Goal: Task Accomplishment & Management: Use online tool/utility

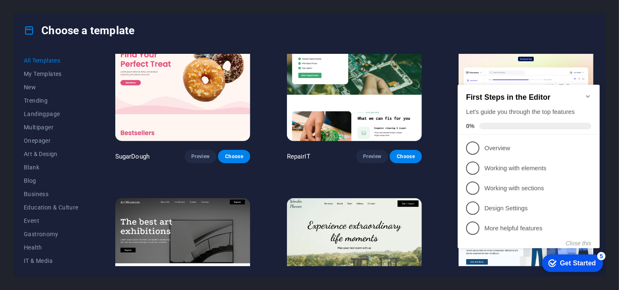
scroll to position [84, 0]
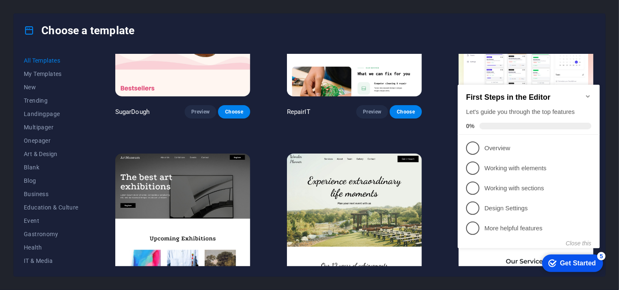
click at [586, 95] on icon "Minimize checklist" at bounding box center [588, 96] width 4 height 3
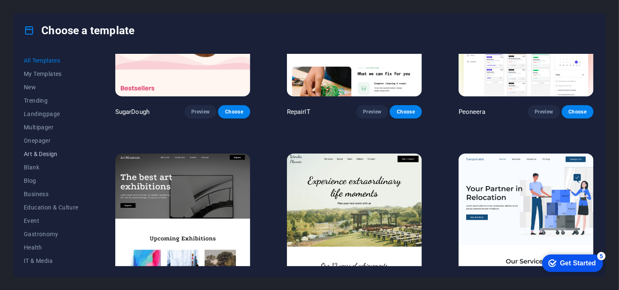
click at [53, 155] on span "Art & Design" at bounding box center [51, 154] width 55 height 7
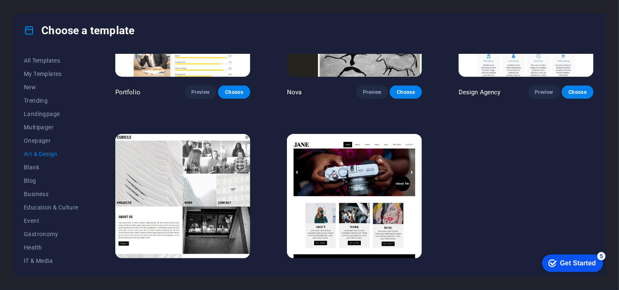
scroll to position [658, 0]
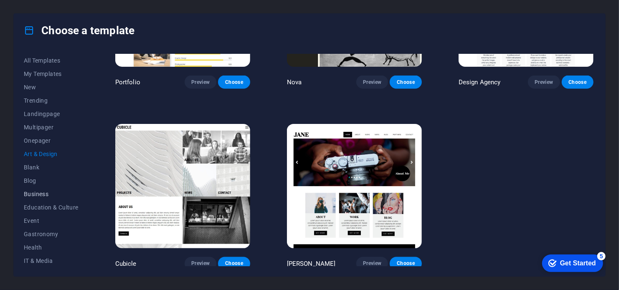
click at [48, 192] on span "Business" at bounding box center [51, 194] width 55 height 7
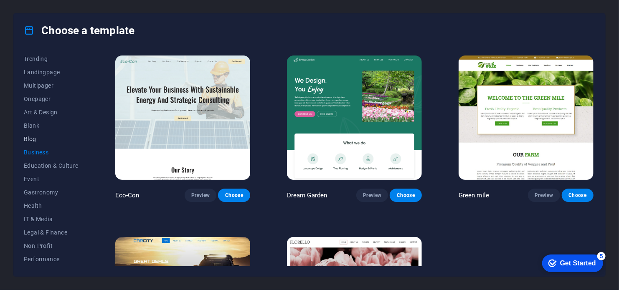
scroll to position [121, 0]
click at [48, 138] on span "IT & Media" at bounding box center [51, 140] width 55 height 7
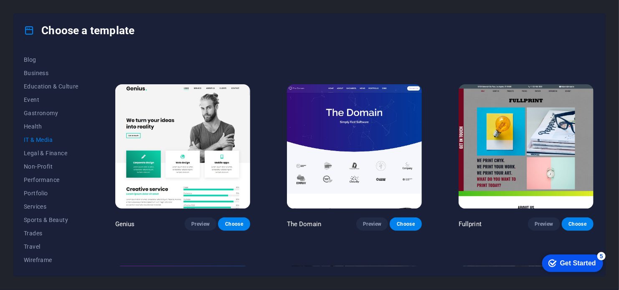
scroll to position [477, 0]
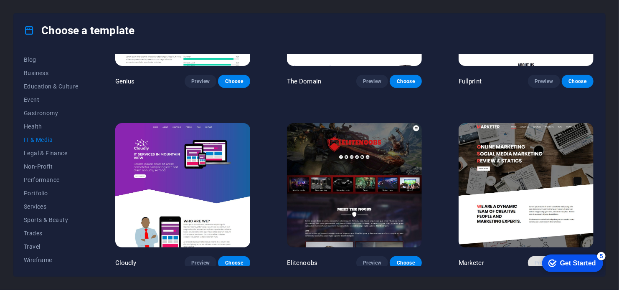
click at [535, 260] on span "Preview" at bounding box center [544, 263] width 18 height 7
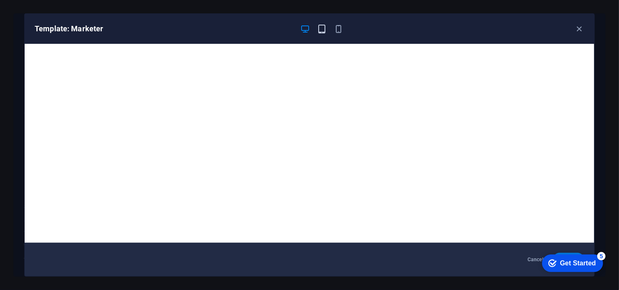
click at [321, 30] on icon "button" at bounding box center [323, 29] width 10 height 10
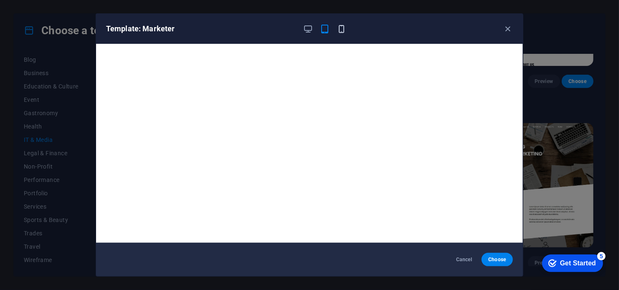
click at [338, 30] on icon "button" at bounding box center [342, 29] width 10 height 10
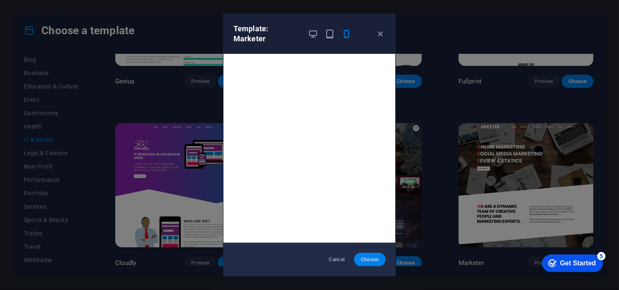
click at [373, 262] on span "Choose" at bounding box center [370, 260] width 18 height 7
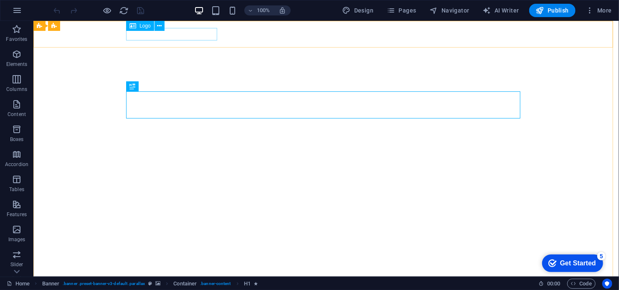
click at [145, 23] on div "Logo" at bounding box center [140, 26] width 28 height 10
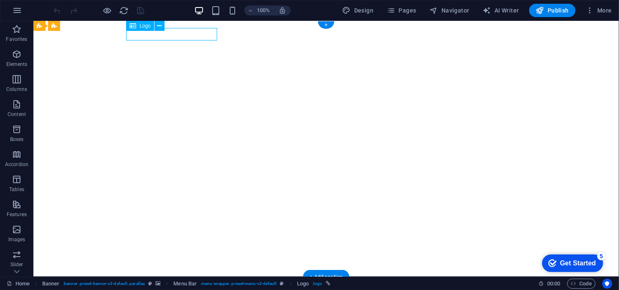
select select "px"
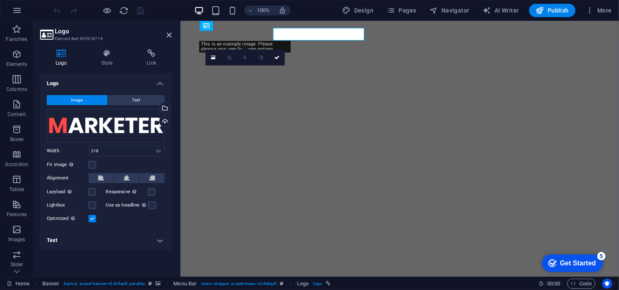
click at [173, 33] on aside "Logo Element #ed-895918714 Logo Style Link Logo Image Text Drag files here, cli…" at bounding box center [106, 149] width 147 height 256
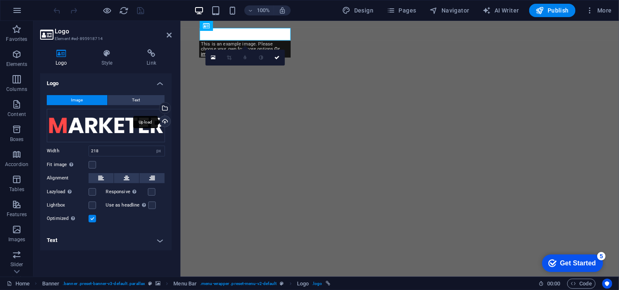
click at [165, 122] on div "Upload" at bounding box center [164, 122] width 13 height 13
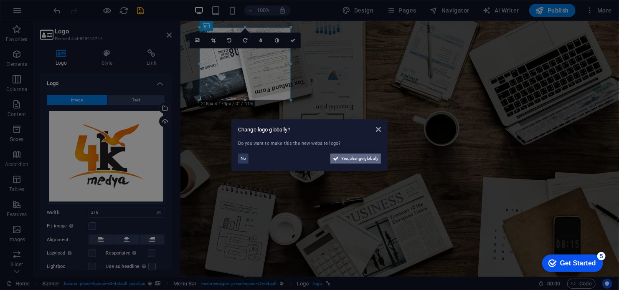
click at [369, 157] on span "Yes, change globally" at bounding box center [359, 159] width 37 height 10
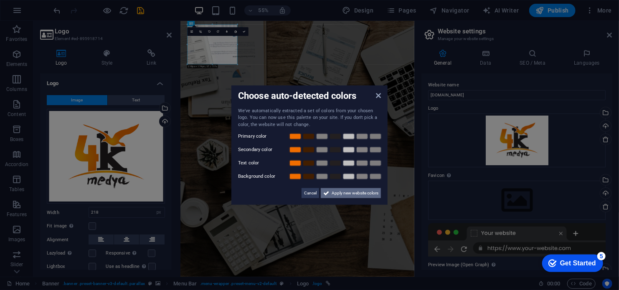
click at [353, 191] on span "Apply new website colors" at bounding box center [355, 193] width 47 height 10
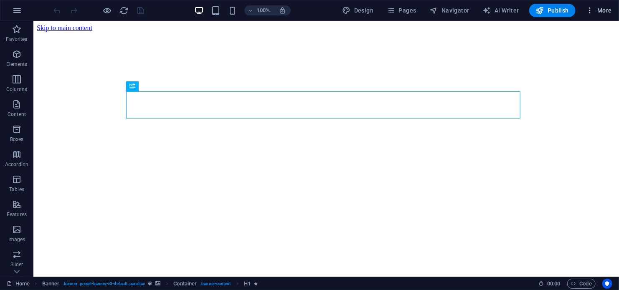
click at [597, 13] on span "More" at bounding box center [599, 10] width 26 height 8
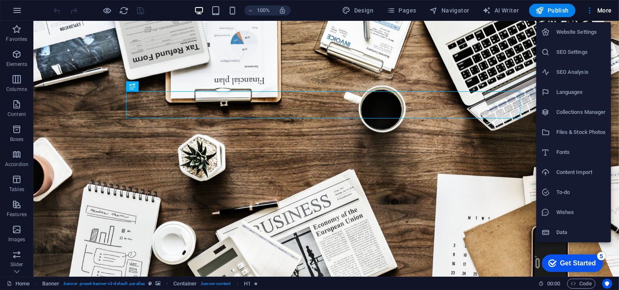
click at [7, 3] on div at bounding box center [309, 145] width 619 height 290
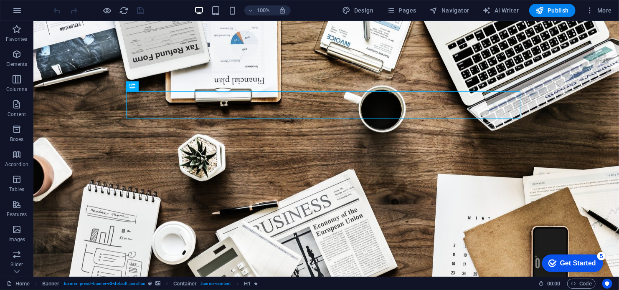
click at [20, 13] on div "Website Settings SEO Settings SEO Analysis Languages Collections Manager Files …" at bounding box center [309, 147] width 619 height 285
click at [20, 13] on icon "button" at bounding box center [17, 10] width 10 height 10
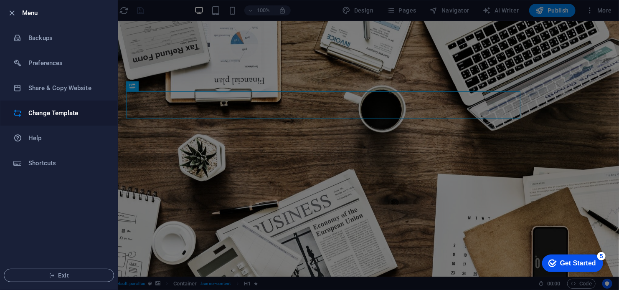
click at [50, 110] on h6 "Change Template" at bounding box center [66, 113] width 77 height 10
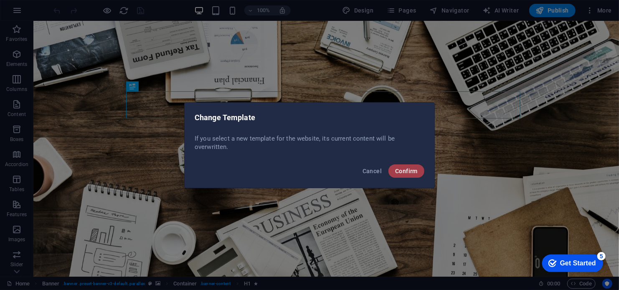
click at [413, 168] on span "Confirm" at bounding box center [406, 171] width 23 height 7
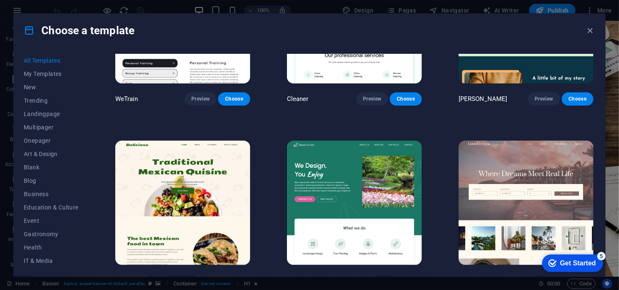
scroll to position [1212, 0]
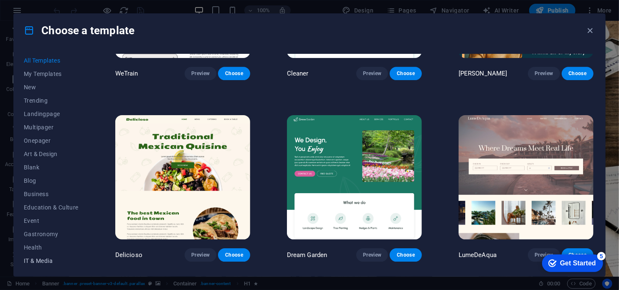
click at [36, 264] on span "IT & Media" at bounding box center [51, 261] width 55 height 7
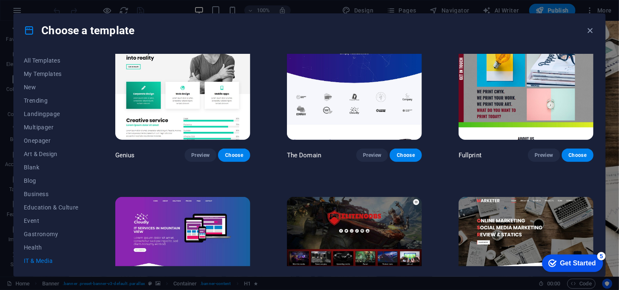
scroll to position [352, 0]
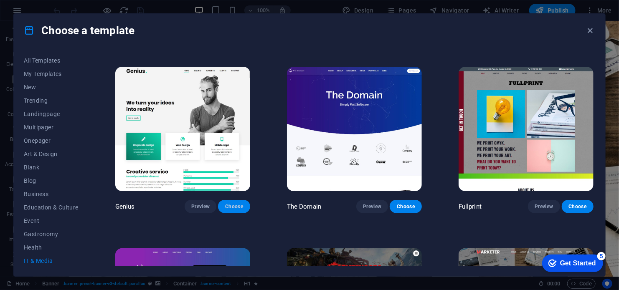
click at [232, 204] on span "Choose" at bounding box center [234, 206] width 18 height 7
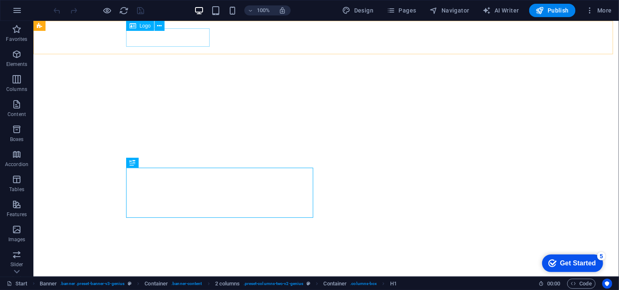
click at [143, 23] on span "Logo" at bounding box center [145, 25] width 11 height 5
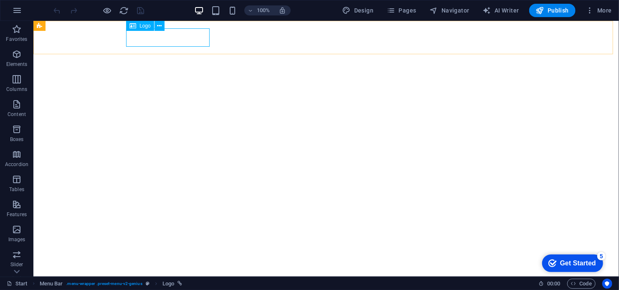
click at [143, 24] on span "Logo" at bounding box center [145, 25] width 11 height 5
select select "px"
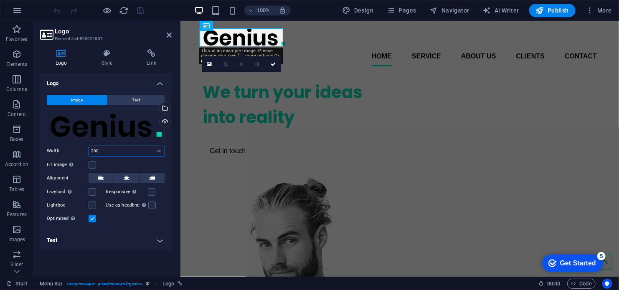
click at [117, 153] on input "200" at bounding box center [127, 151] width 76 height 10
click at [168, 121] on div "Upload" at bounding box center [164, 122] width 13 height 13
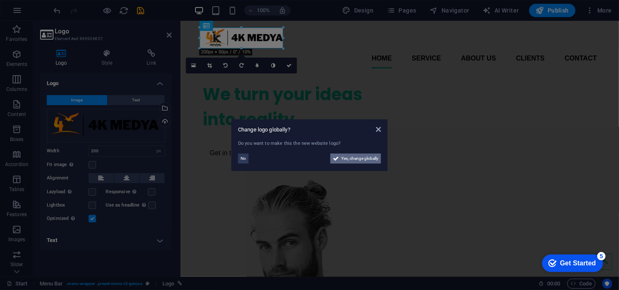
click at [369, 154] on span "Yes, change globally" at bounding box center [359, 159] width 37 height 10
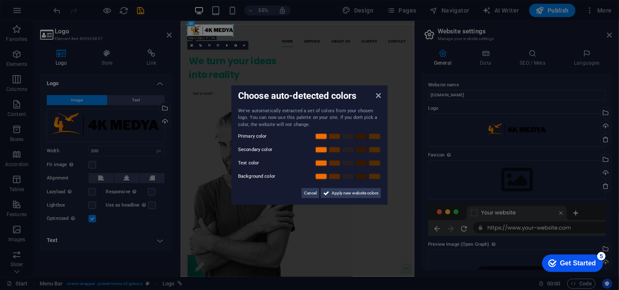
click at [251, 135] on label "Primary color" at bounding box center [263, 137] width 50 height 10
click at [326, 168] on div "We've automatically extracted a set of colors from your chosen logo. You can no…" at bounding box center [309, 152] width 143 height 91
click at [323, 164] on link at bounding box center [321, 163] width 13 height 7
click at [324, 136] on link at bounding box center [321, 136] width 13 height 7
drag, startPoint x: 335, startPoint y: 150, endPoint x: 338, endPoint y: 154, distance: 4.4
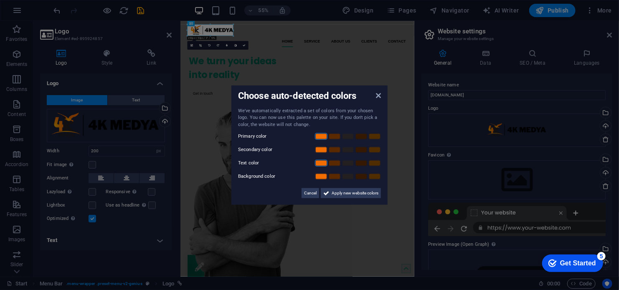
click at [335, 150] on link at bounding box center [334, 150] width 13 height 7
click at [348, 162] on link at bounding box center [348, 163] width 13 height 7
click at [362, 192] on span "Apply new website colors" at bounding box center [355, 193] width 47 height 10
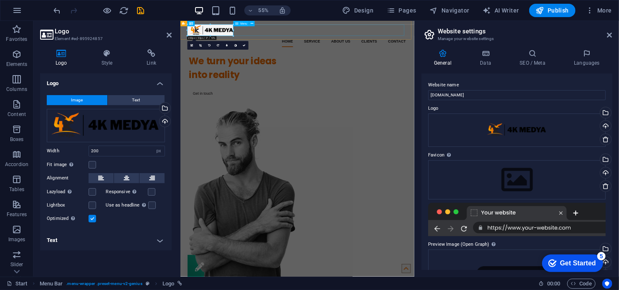
click at [368, 48] on nav "Home Service About us Clients Contact" at bounding box center [393, 58] width 394 height 20
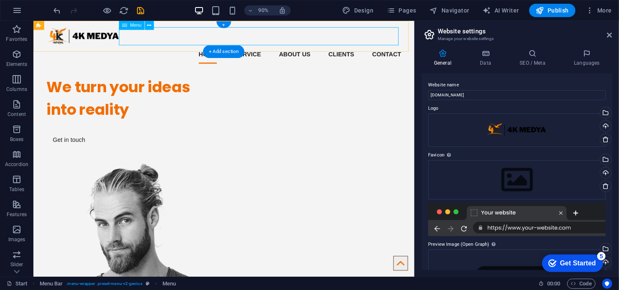
click at [220, 48] on nav "Home Service About us Clients Contact" at bounding box center [245, 58] width 394 height 20
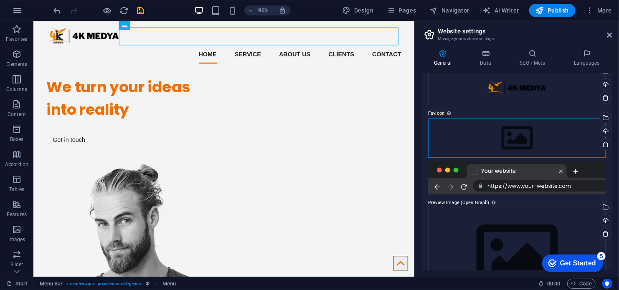
click at [507, 137] on div "Drag files here, click to choose files or select files from Files or our free s…" at bounding box center [517, 138] width 178 height 39
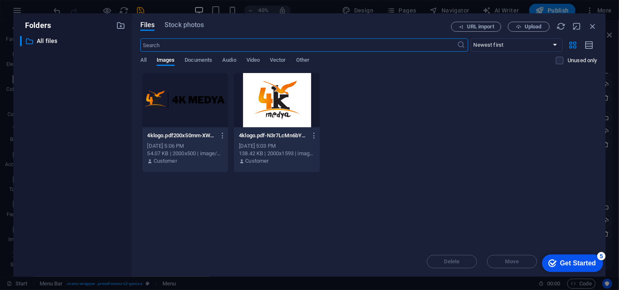
click at [279, 97] on div at bounding box center [277, 100] width 86 height 54
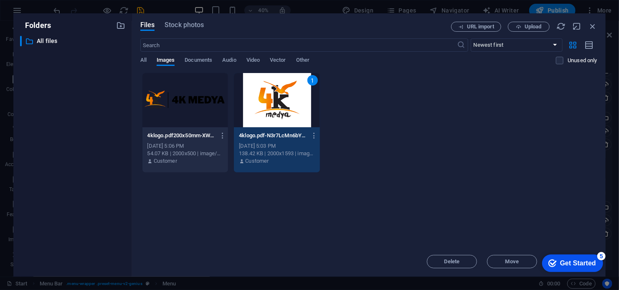
click at [568, 262] on div "Get Started" at bounding box center [578, 263] width 36 height 8
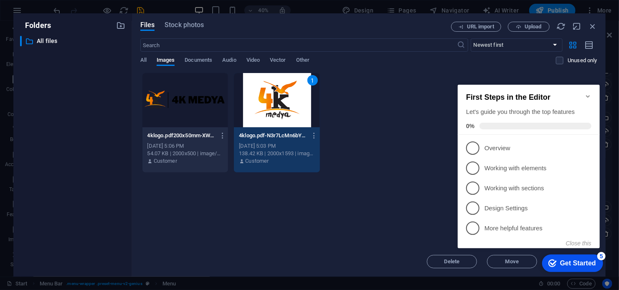
click at [568, 262] on div "Get Started" at bounding box center [578, 263] width 36 height 8
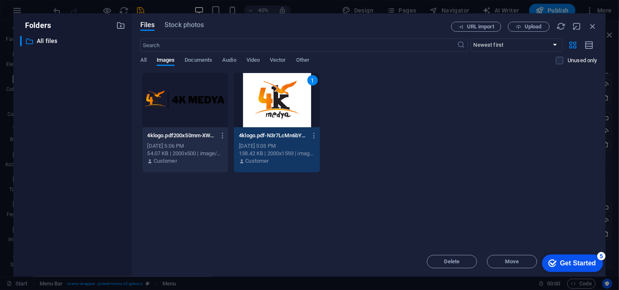
click at [260, 100] on div "1" at bounding box center [277, 100] width 86 height 54
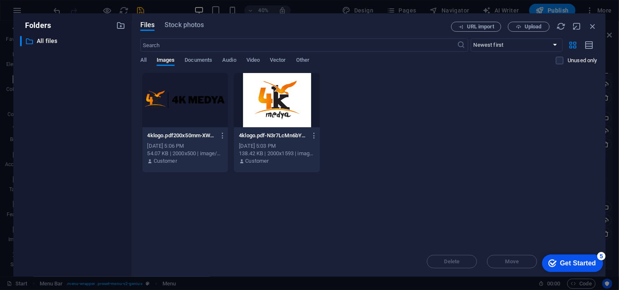
click at [260, 100] on div at bounding box center [277, 100] width 86 height 54
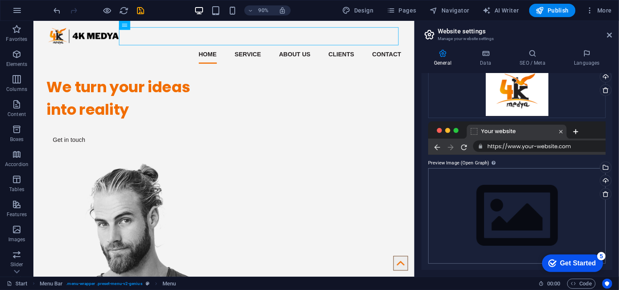
scroll to position [0, 0]
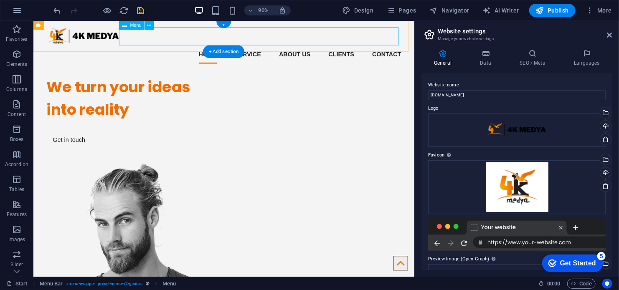
click at [227, 48] on nav "Home Service About us Clients Contact" at bounding box center [245, 58] width 394 height 20
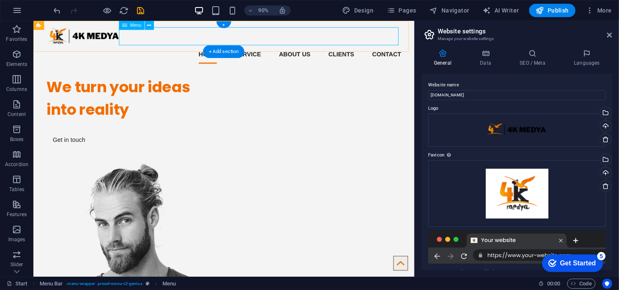
click at [226, 48] on nav "Home Service About us Clients Contact" at bounding box center [245, 58] width 394 height 20
select select
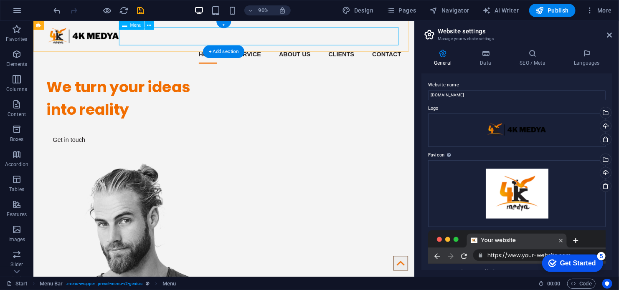
select select
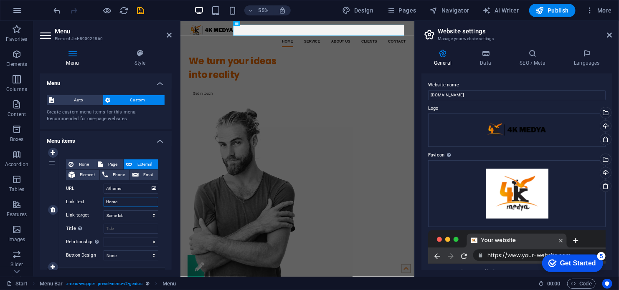
drag, startPoint x: 123, startPoint y: 203, endPoint x: 79, endPoint y: 206, distance: 44.8
click at [68, 206] on div "Link text Home" at bounding box center [112, 202] width 92 height 10
type input "a"
type input "Ana"
select select
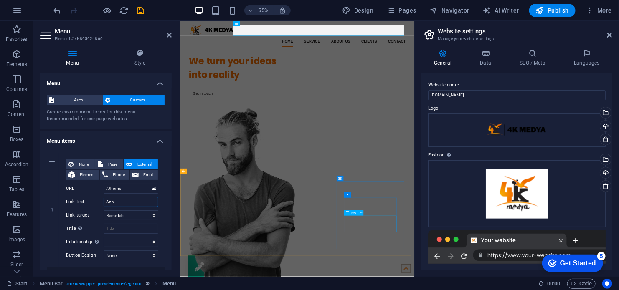
select select
type input "Anasayfa"
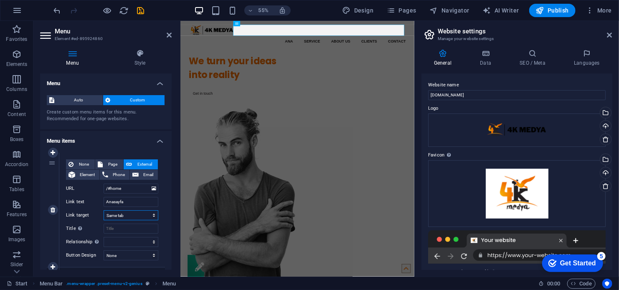
select select
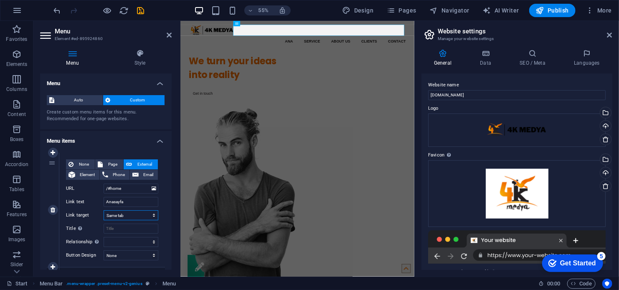
click at [138, 213] on select "New tab Same tab Overlay" at bounding box center [131, 216] width 55 height 10
click at [138, 216] on select "New tab Same tab Overlay" at bounding box center [131, 216] width 55 height 10
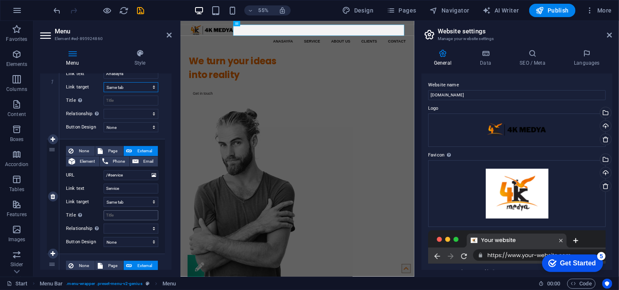
scroll to position [167, 0]
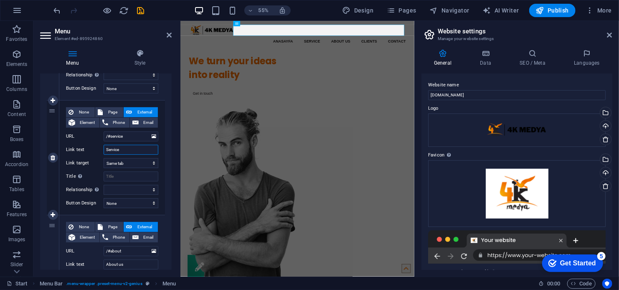
drag, startPoint x: 125, startPoint y: 149, endPoint x: 74, endPoint y: 144, distance: 50.8
click at [74, 144] on div "None Page External Element Phone Email Page Start Subpage Legal Notice Privacy …" at bounding box center [112, 151] width 92 height 88
type input "Hizmetler"
select select
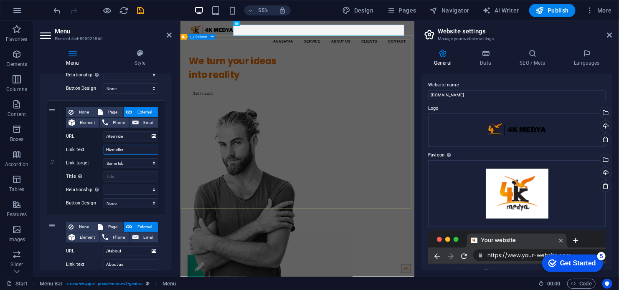
select select
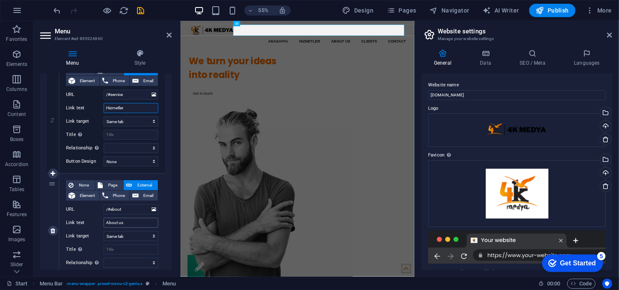
type input "Hizmetler"
drag, startPoint x: 132, startPoint y: 226, endPoint x: 94, endPoint y: 216, distance: 39.7
click at [91, 215] on div "None Page External Element Phone Email Page Start Subpage Legal Notice Privacy …" at bounding box center [112, 224] width 92 height 88
type input "Hakkımızda"
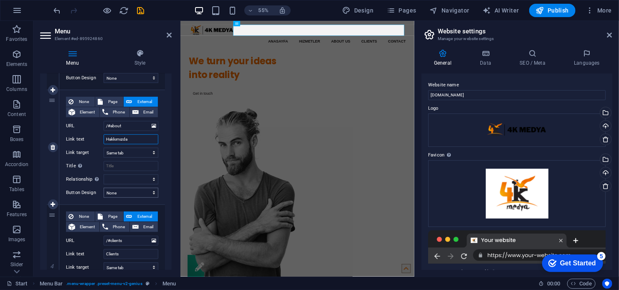
select select
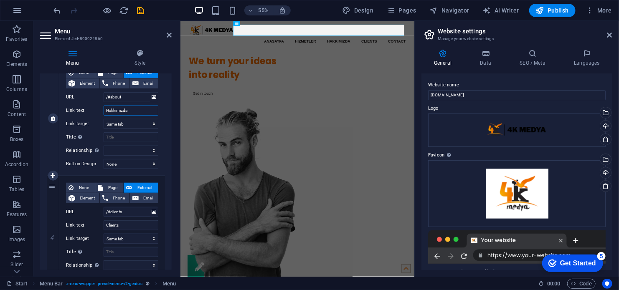
scroll to position [334, 0]
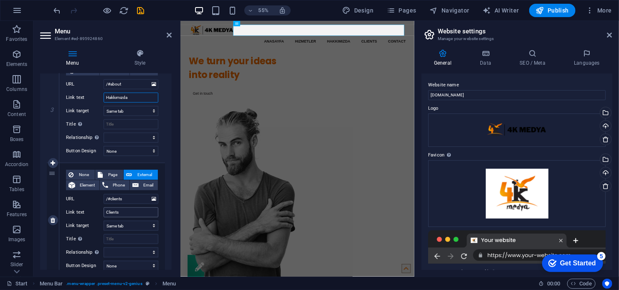
type input "Hakkımızda"
click at [124, 211] on input "Clients" at bounding box center [131, 213] width 55 height 10
type input "İletişim"
select select
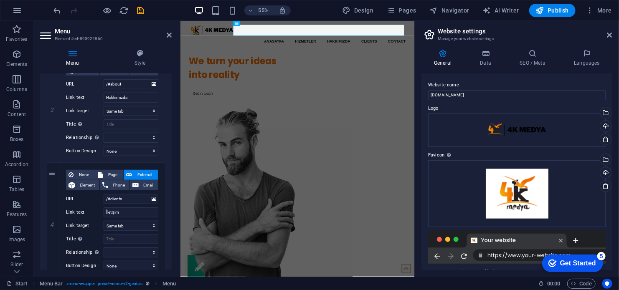
select select
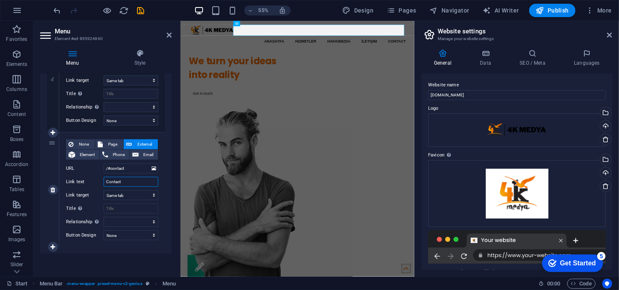
click at [133, 183] on input "Contact" at bounding box center [131, 182] width 55 height 10
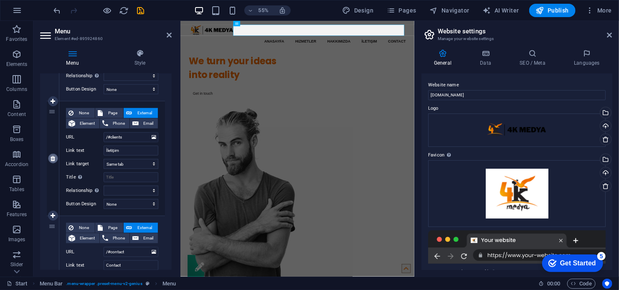
click at [51, 157] on icon at bounding box center [53, 159] width 5 height 6
select select
type input "/#contact"
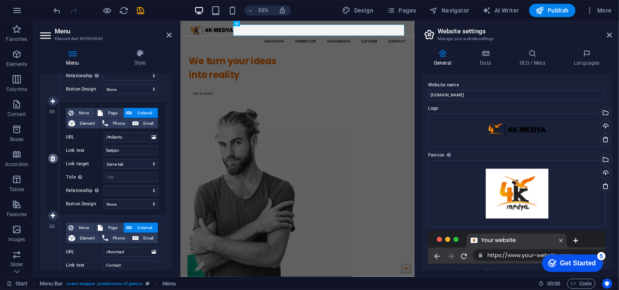
type input "Contact"
select select
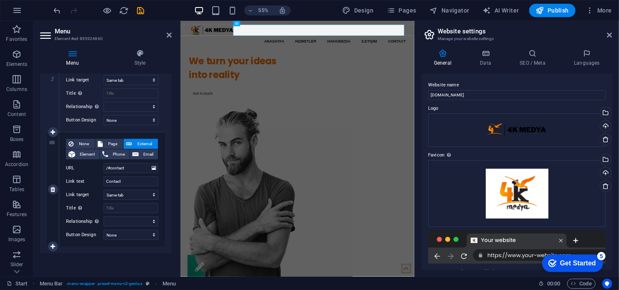
scroll to position [364, 0]
click at [134, 183] on input "Contact" at bounding box center [131, 183] width 55 height 10
type input "İletişim"
select select
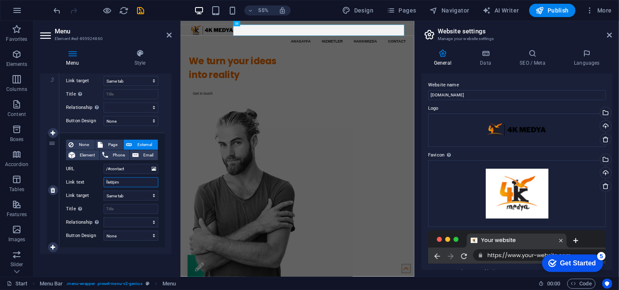
select select
type input "İletişim"
click at [553, 9] on span "Publish" at bounding box center [552, 10] width 33 height 8
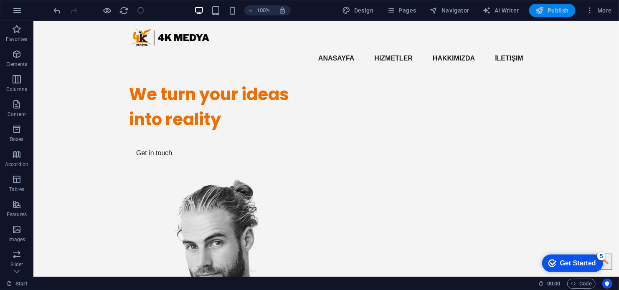
click at [561, 9] on span "Publish" at bounding box center [552, 10] width 33 height 8
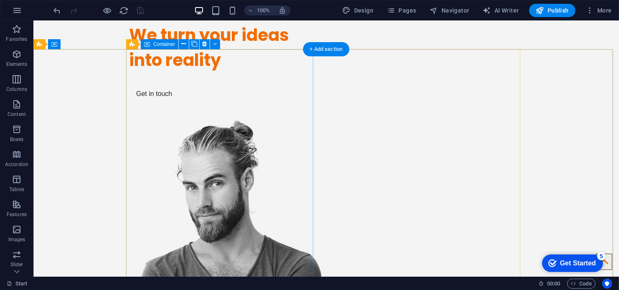
scroll to position [84, 0]
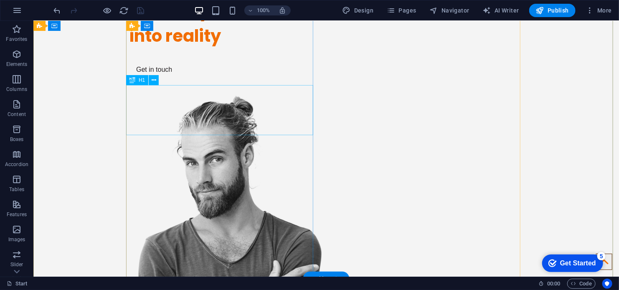
click at [168, 48] on div "We turn your ideas into reality" at bounding box center [222, 23] width 187 height 50
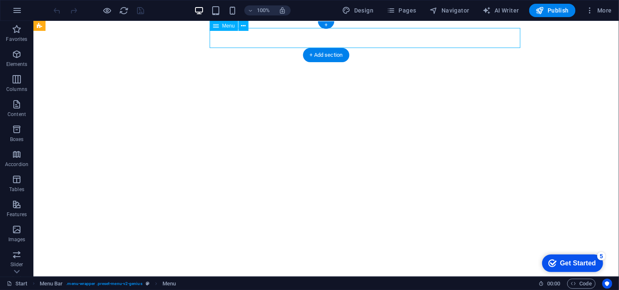
select select
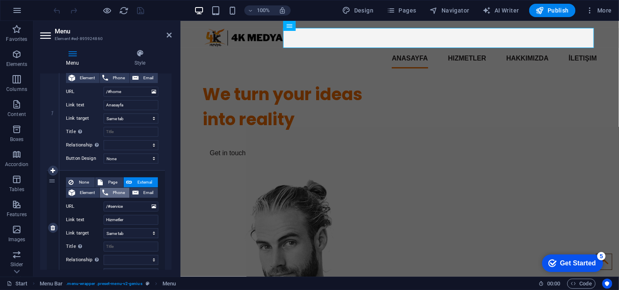
scroll to position [84, 0]
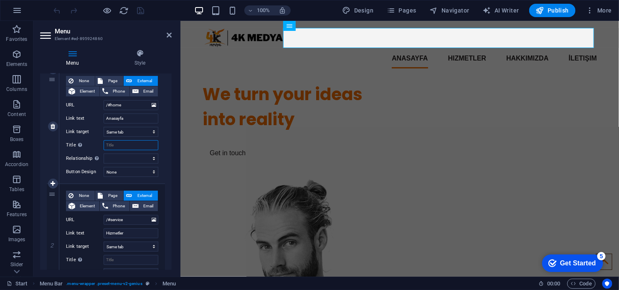
click at [119, 141] on input "Title Additional link description, should not be the same as the link text. The…" at bounding box center [131, 145] width 55 height 10
click at [122, 133] on select "New tab Same tab Overlay" at bounding box center [131, 132] width 55 height 10
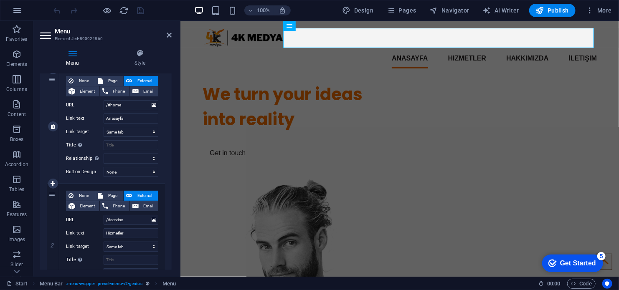
click at [126, 164] on div "None Page External Element Phone Email Page Start Subpage Legal Notice Privacy …" at bounding box center [112, 126] width 106 height 114
click at [127, 161] on select "alternate author bookmark external help license next nofollow noreferrer noopen…" at bounding box center [131, 159] width 55 height 10
click at [123, 174] on select "None Default Primary Secondary" at bounding box center [131, 172] width 55 height 10
click at [122, 173] on select "None Default Primary Secondary" at bounding box center [131, 172] width 55 height 10
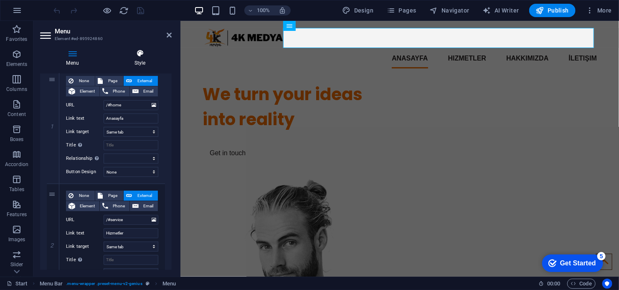
click at [138, 55] on icon at bounding box center [140, 53] width 64 height 8
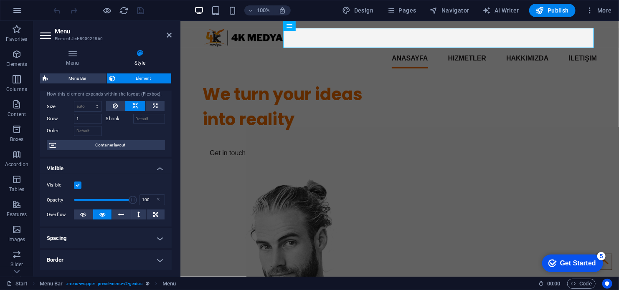
scroll to position [0, 0]
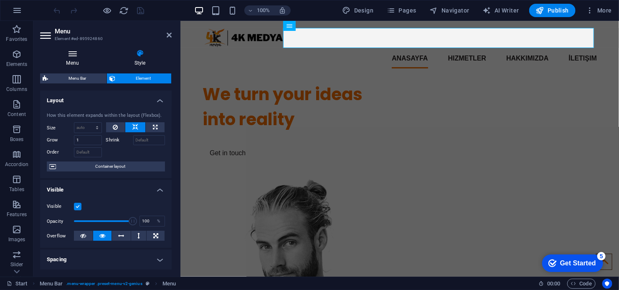
click at [61, 60] on h4 "Menu" at bounding box center [74, 58] width 68 height 18
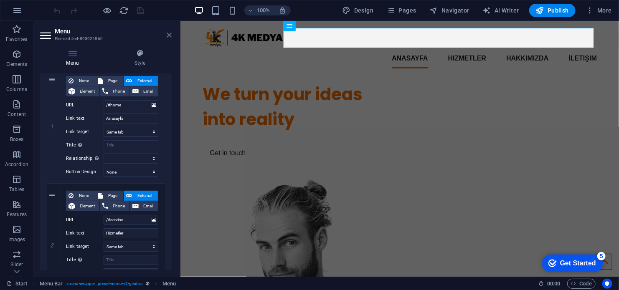
click at [169, 36] on icon at bounding box center [169, 35] width 5 height 7
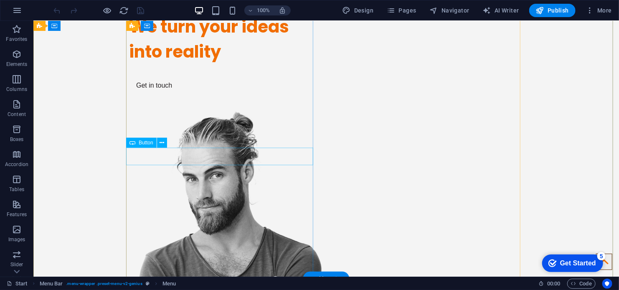
scroll to position [84, 0]
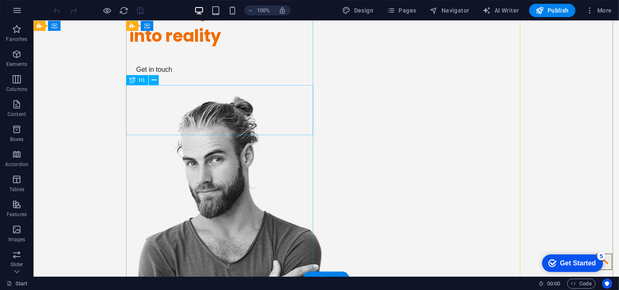
click at [210, 48] on div "We turn your ideas into reality" at bounding box center [222, 23] width 187 height 50
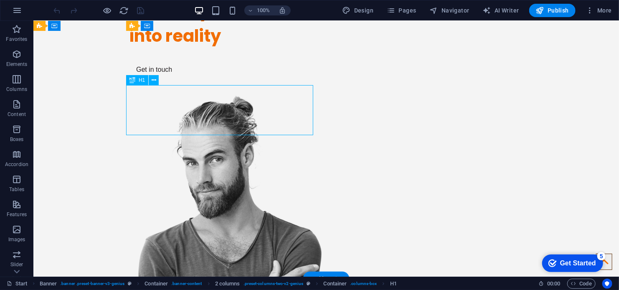
click at [210, 48] on div "We turn your ideas into reality" at bounding box center [222, 23] width 187 height 50
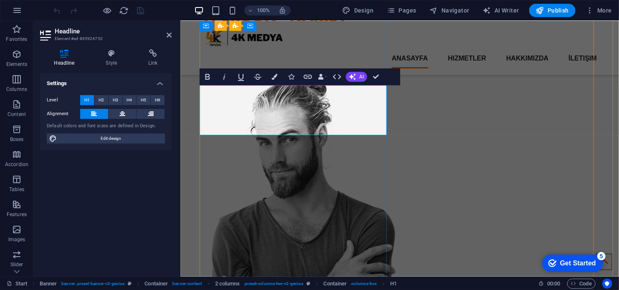
click at [346, 65] on div "“[PERSON_NAME] Hizmet” Get in touch" at bounding box center [295, 18] width 187 height 94
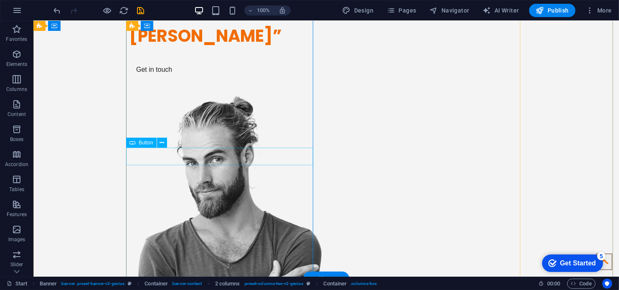
click at [154, 78] on div "Get in touch" at bounding box center [222, 70] width 187 height 18
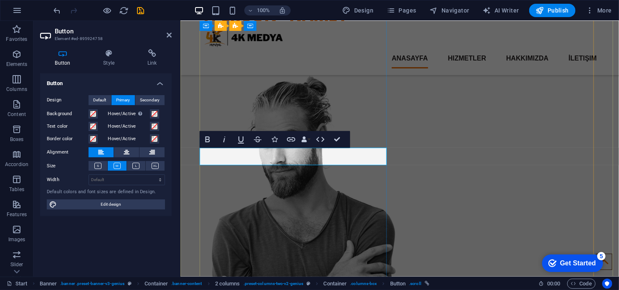
click at [287, 58] on div "Get in touch" at bounding box center [295, 50] width 187 height 18
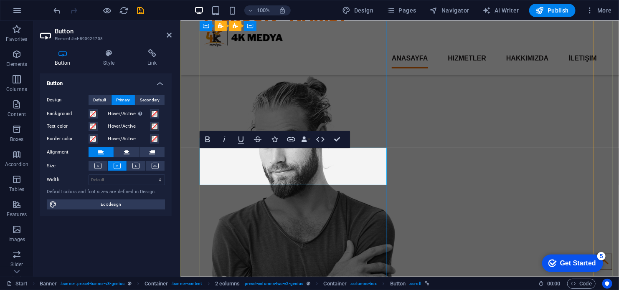
scroll to position [74, 0]
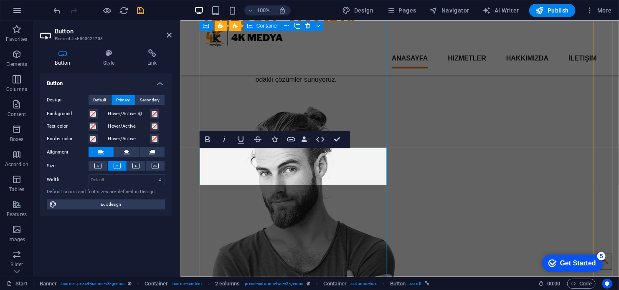
click at [234, 95] on div "“[PERSON_NAME], Kusursuz Hizmet” 4K Medya olarak, 2013 yılından bu [PERSON_NAME…" at bounding box center [295, 38] width 187 height 114
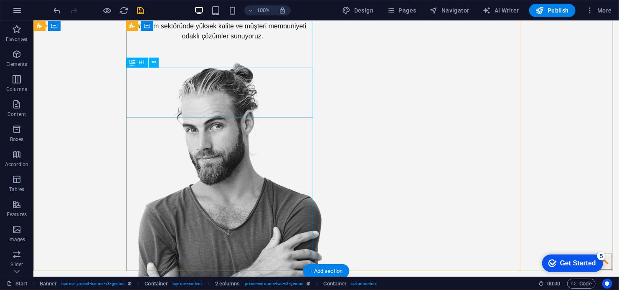
scroll to position [209, 0]
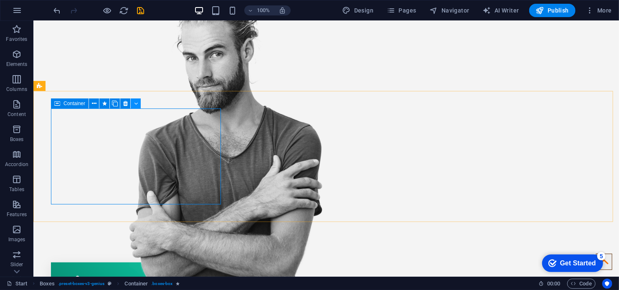
click at [137, 104] on icon at bounding box center [136, 103] width 4 height 9
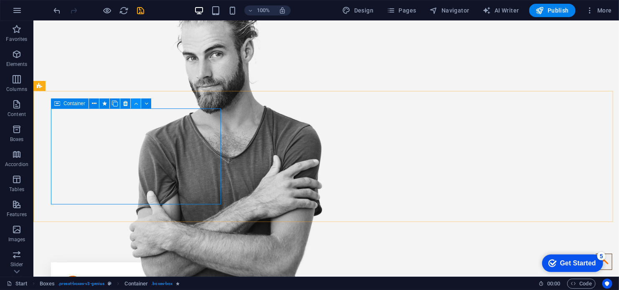
click at [137, 104] on icon at bounding box center [136, 103] width 4 height 9
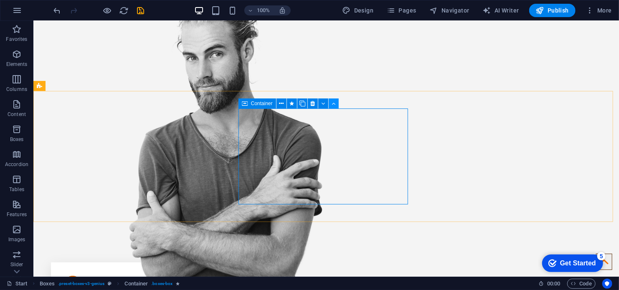
click at [329, 107] on button at bounding box center [334, 104] width 10 height 10
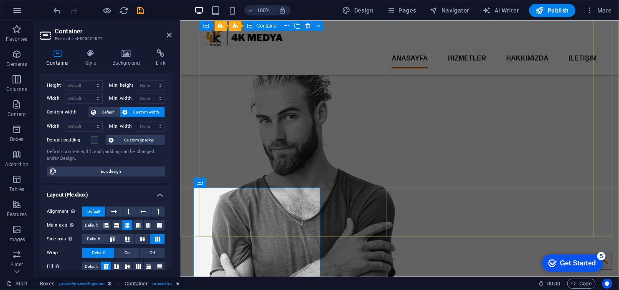
scroll to position [125, 0]
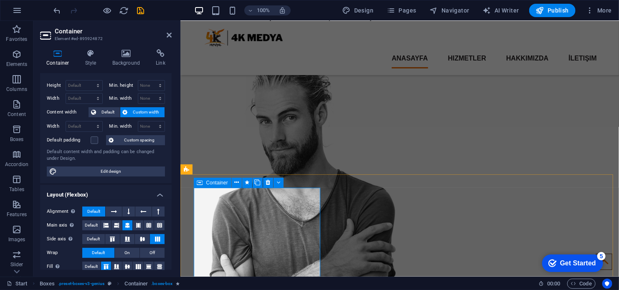
click at [237, 182] on icon at bounding box center [236, 182] width 5 height 9
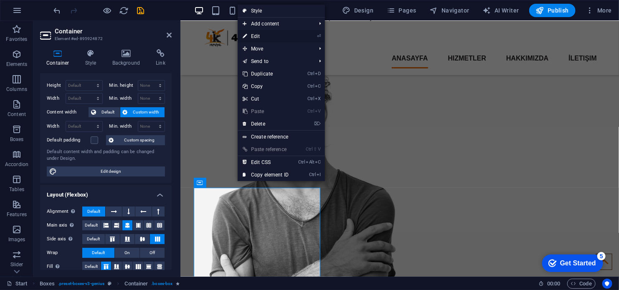
click at [292, 33] on link "⏎ Edit" at bounding box center [266, 36] width 56 height 13
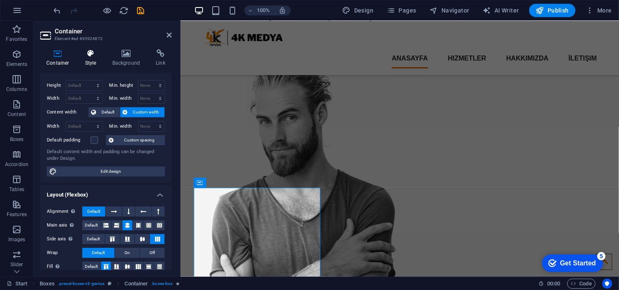
click at [102, 57] on icon at bounding box center [91, 53] width 24 height 8
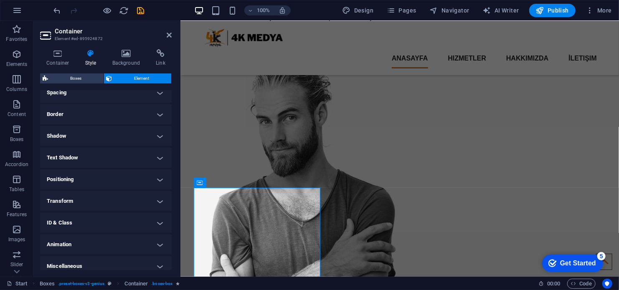
scroll to position [173, 0]
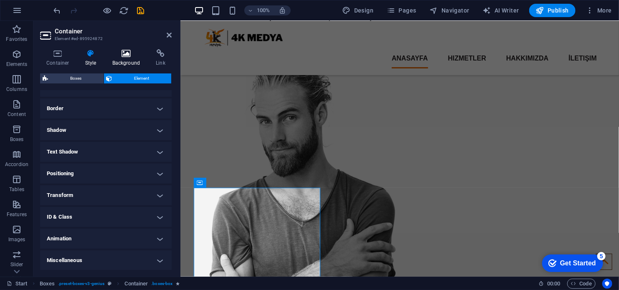
click at [132, 59] on h4 "Background" at bounding box center [128, 58] width 44 height 18
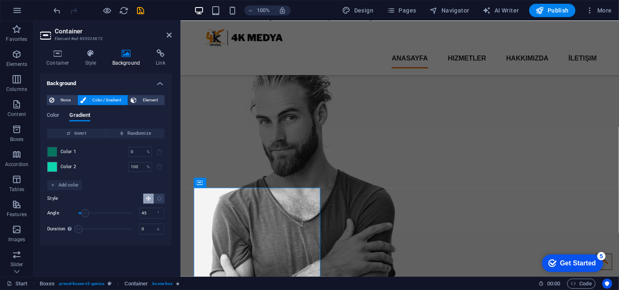
click at [52, 151] on span at bounding box center [52, 151] width 9 height 9
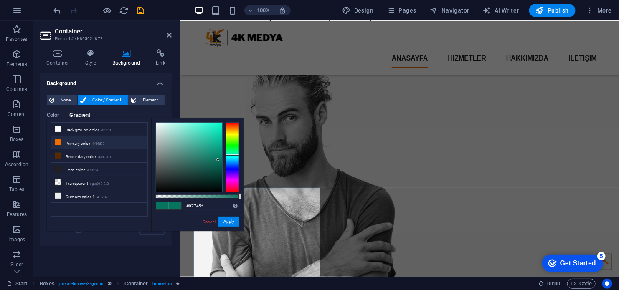
click at [68, 144] on li "Primary color #f16d00" at bounding box center [99, 142] width 96 height 13
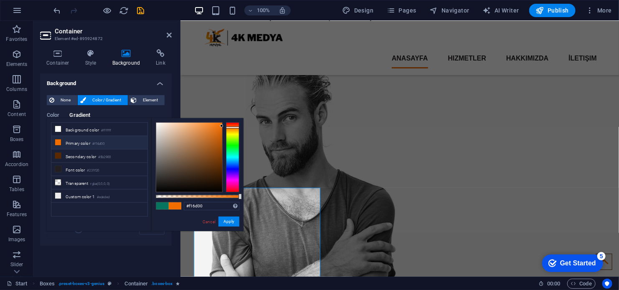
click at [81, 142] on li "Primary color #f16d00" at bounding box center [99, 142] width 96 height 13
click at [127, 112] on div "Color Gradient" at bounding box center [106, 120] width 118 height 16
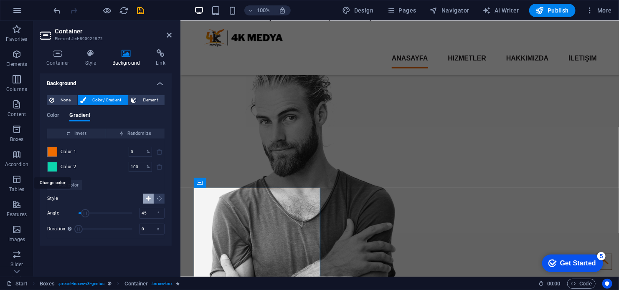
click at [51, 165] on span at bounding box center [52, 167] width 9 height 9
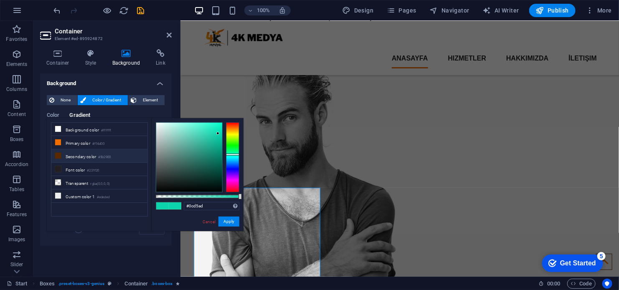
click at [85, 155] on li "Secondary color #5b2900" at bounding box center [99, 156] width 96 height 13
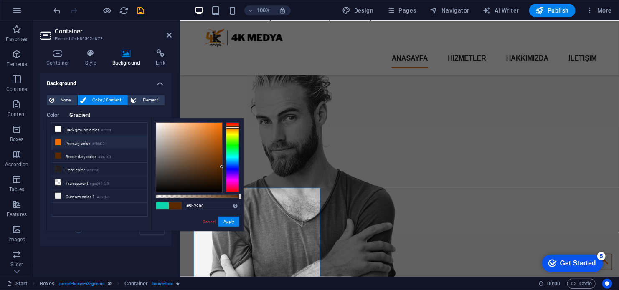
click at [66, 142] on li "Primary color #f16d00" at bounding box center [99, 142] width 96 height 13
click at [103, 114] on div "Color Gradient" at bounding box center [106, 120] width 118 height 16
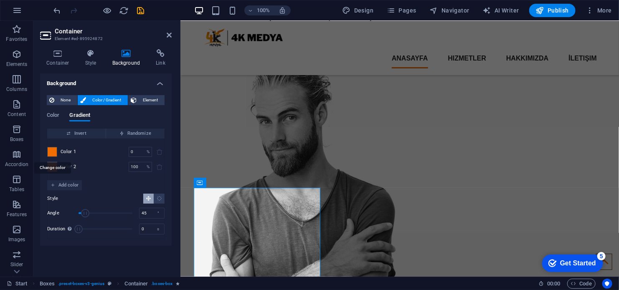
click at [54, 150] on span at bounding box center [52, 151] width 9 height 9
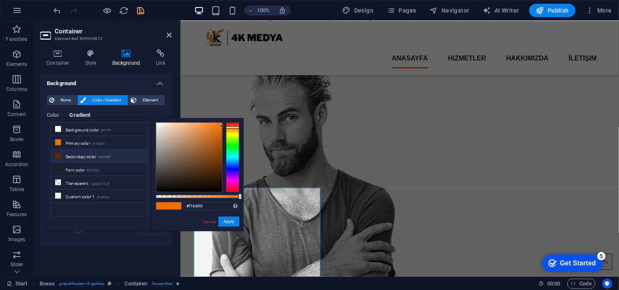
click at [99, 150] on li "Secondary color #5b2900" at bounding box center [99, 156] width 96 height 13
type input "#5b2900"
click at [99, 150] on li "Secondary color #5b2900" at bounding box center [99, 156] width 96 height 13
drag, startPoint x: 114, startPoint y: 113, endPoint x: 143, endPoint y: 125, distance: 31.9
click at [114, 113] on div "Color Gradient" at bounding box center [106, 120] width 118 height 16
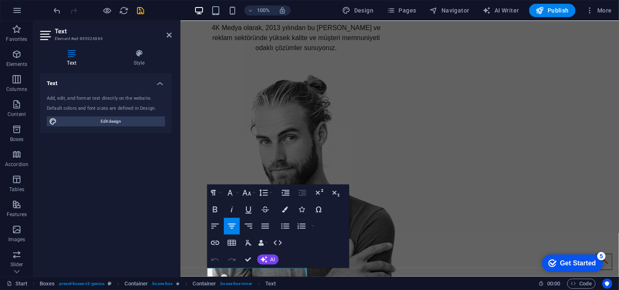
click at [214, 209] on icon "button" at bounding box center [215, 210] width 5 height 6
click at [133, 61] on h4 "Style" at bounding box center [139, 58] width 65 height 18
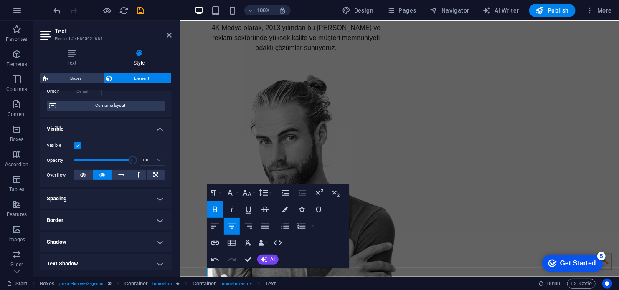
scroll to position [0, 0]
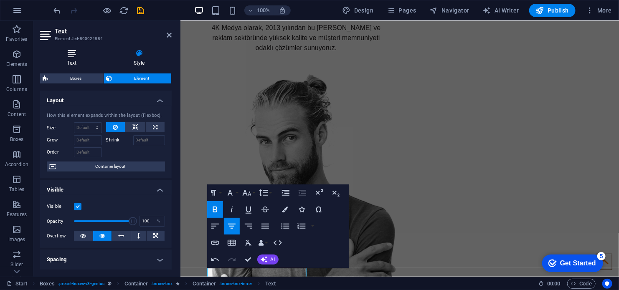
click at [79, 59] on h4 "Text" at bounding box center [73, 58] width 66 height 18
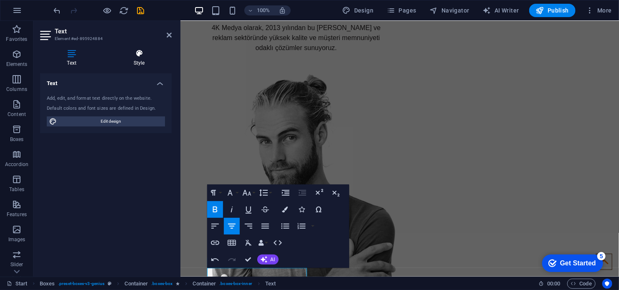
click at [140, 59] on h4 "Style" at bounding box center [139, 58] width 65 height 18
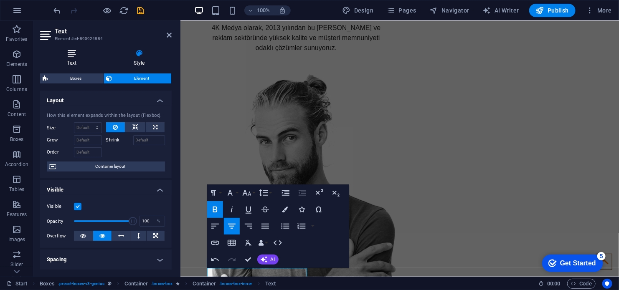
click at [81, 58] on h4 "Text" at bounding box center [73, 58] width 66 height 18
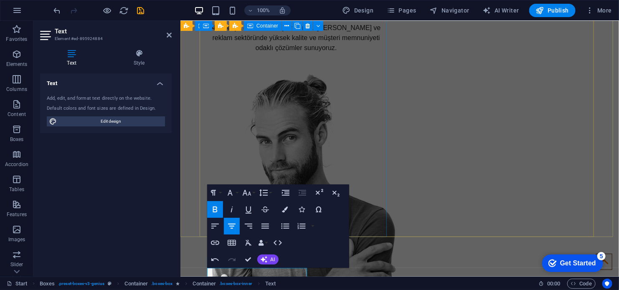
click at [292, 63] on div "“[PERSON_NAME], Kusursuz Hizmet” 4K Medya olarak, 2013 yılından bu [PERSON_NAME…" at bounding box center [295, 6] width 187 height 114
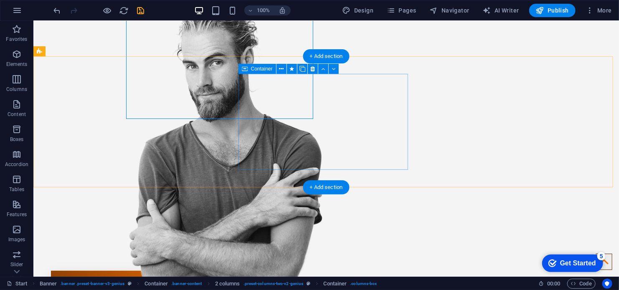
scroll to position [251, 0]
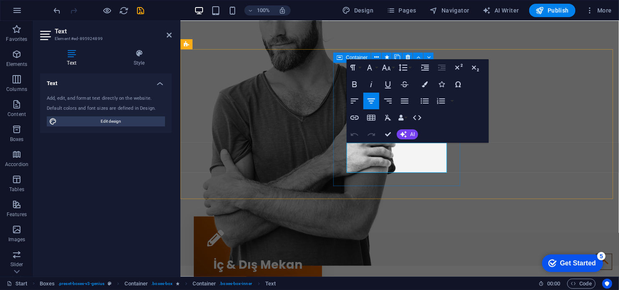
drag, startPoint x: 338, startPoint y: 185, endPoint x: 486, endPoint y: 185, distance: 147.9
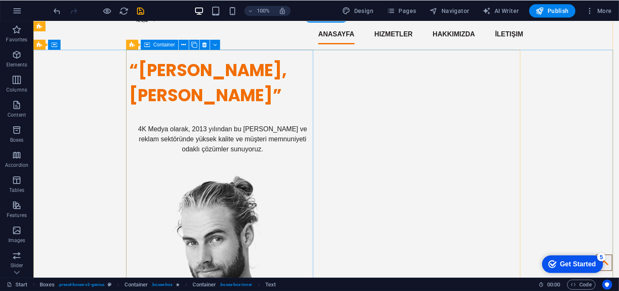
scroll to position [0, 0]
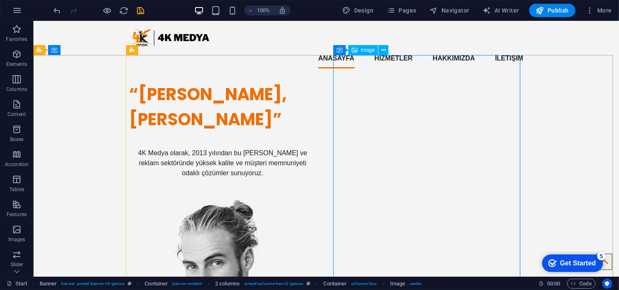
click at [364, 50] on span "Image" at bounding box center [368, 50] width 14 height 5
